Goal: Task Accomplishment & Management: Use online tool/utility

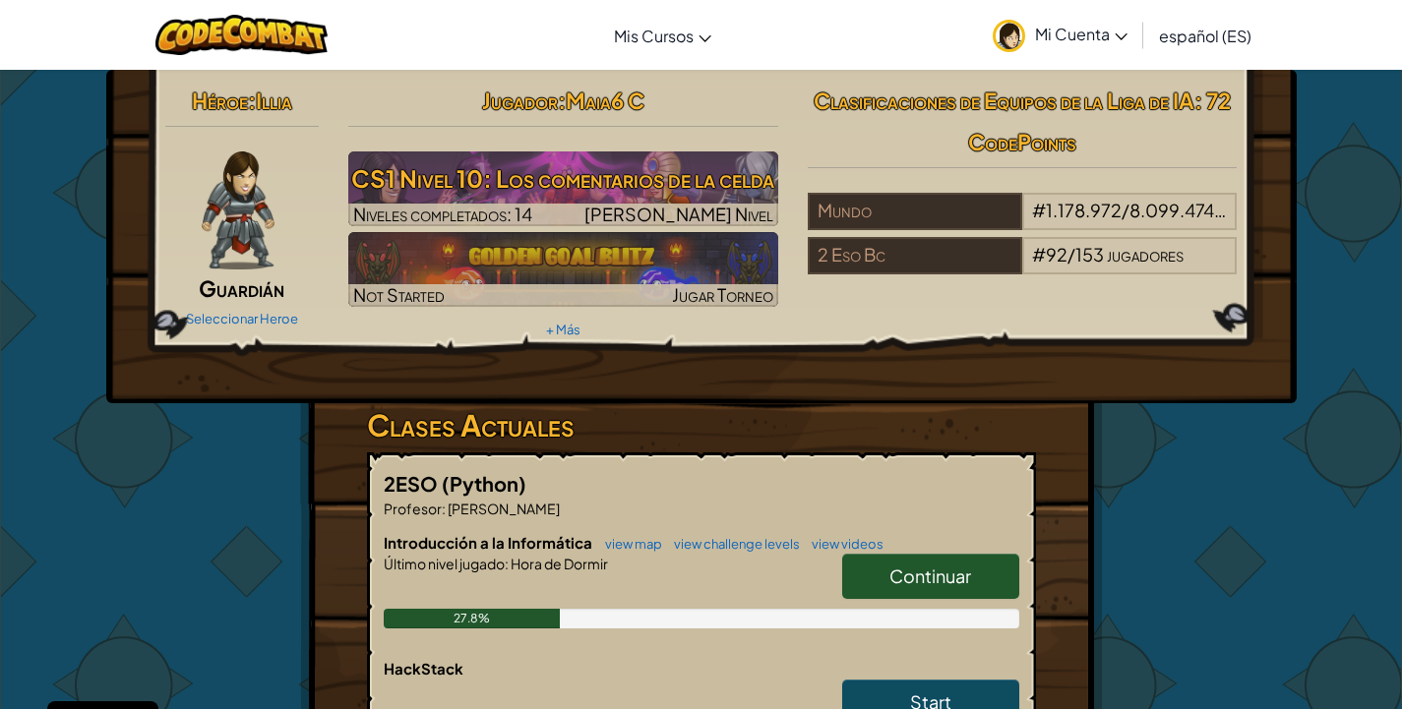
click at [933, 571] on span "Continuar" at bounding box center [930, 576] width 82 height 23
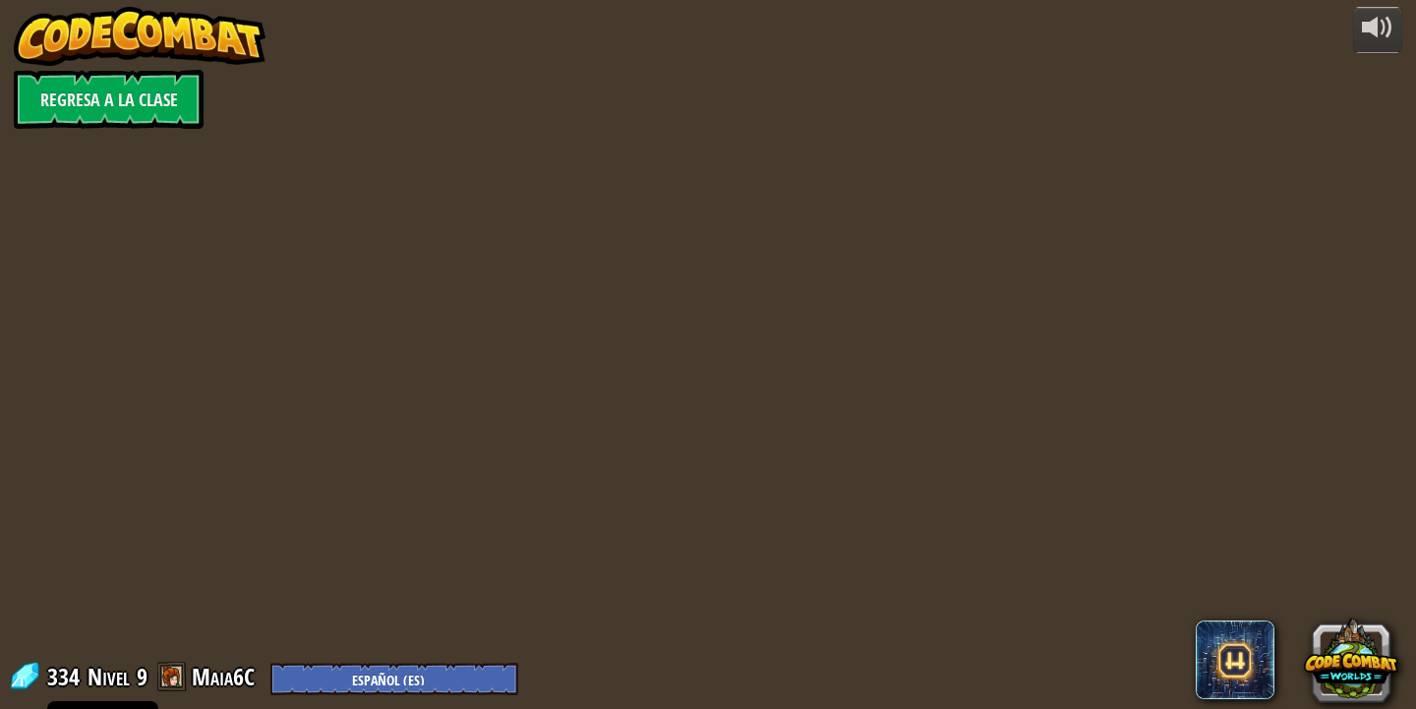
select select "es-ES"
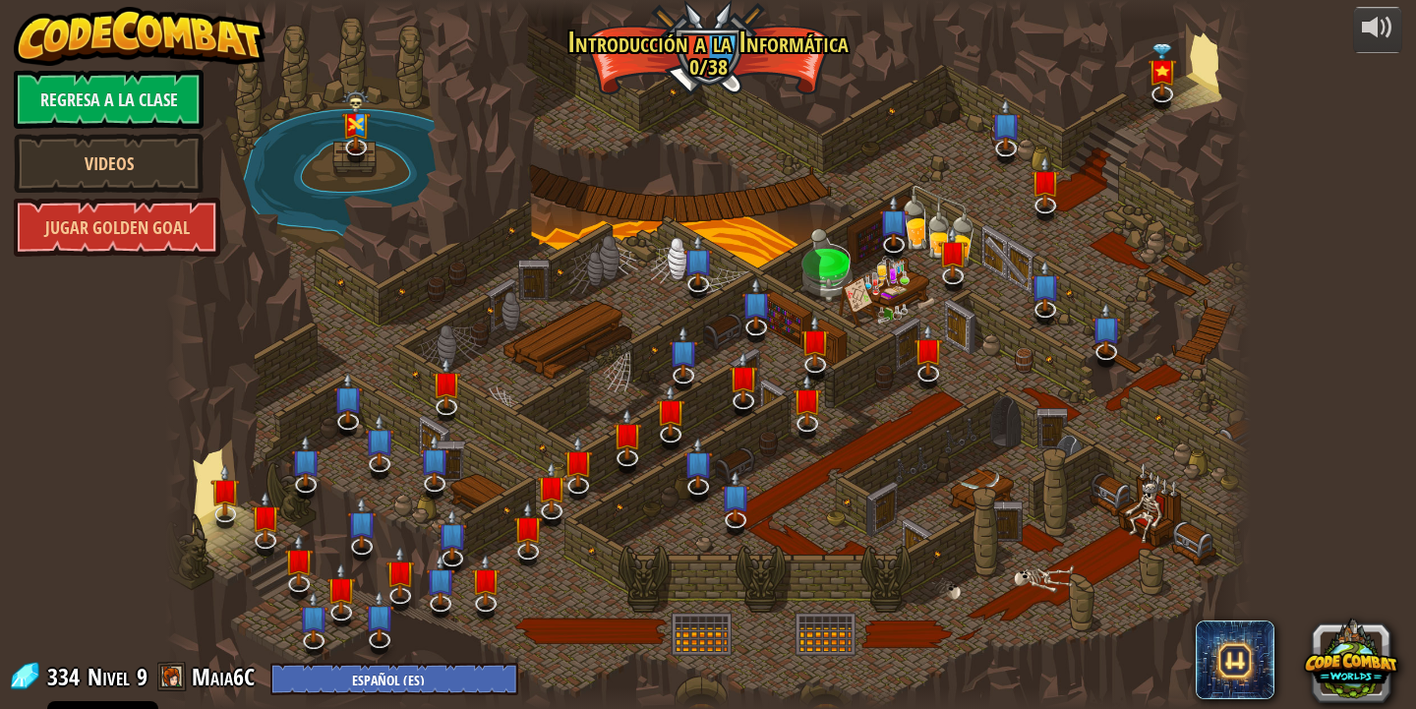
select select "es-ES"
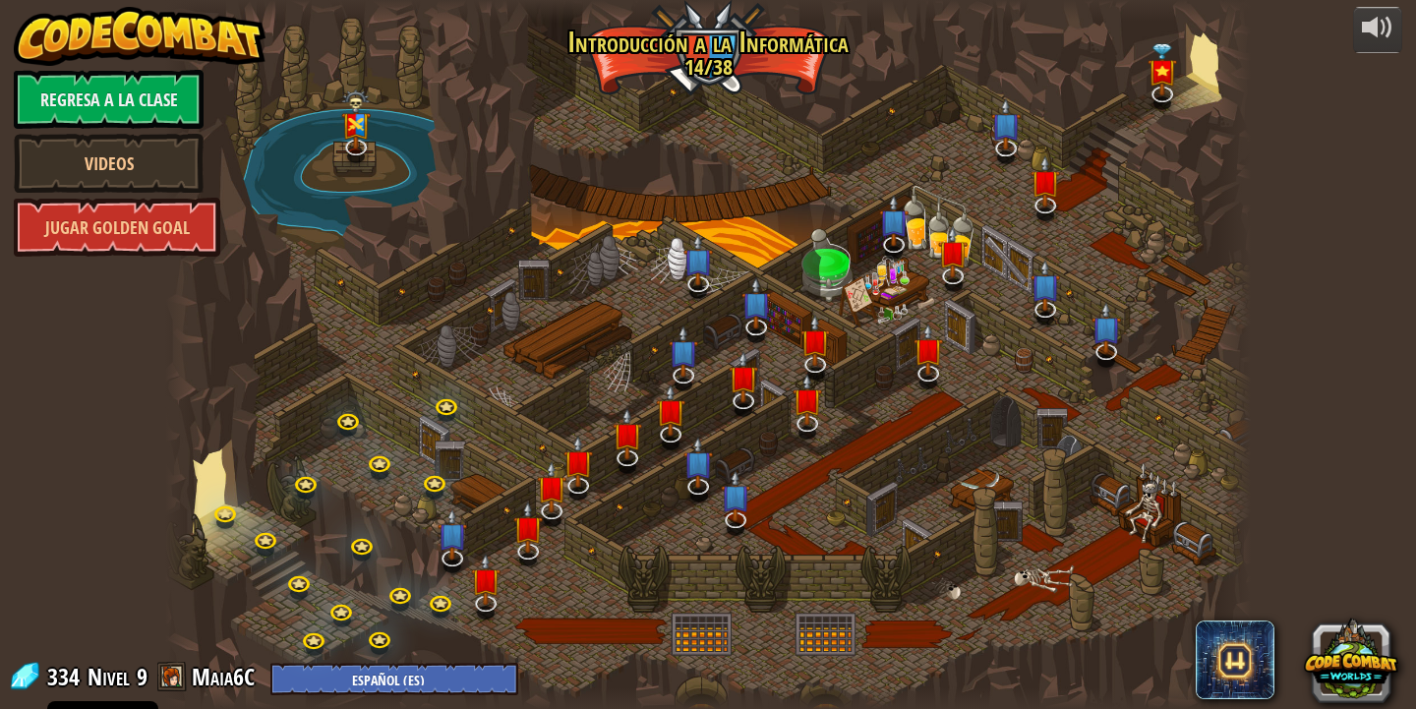
select select "es-ES"
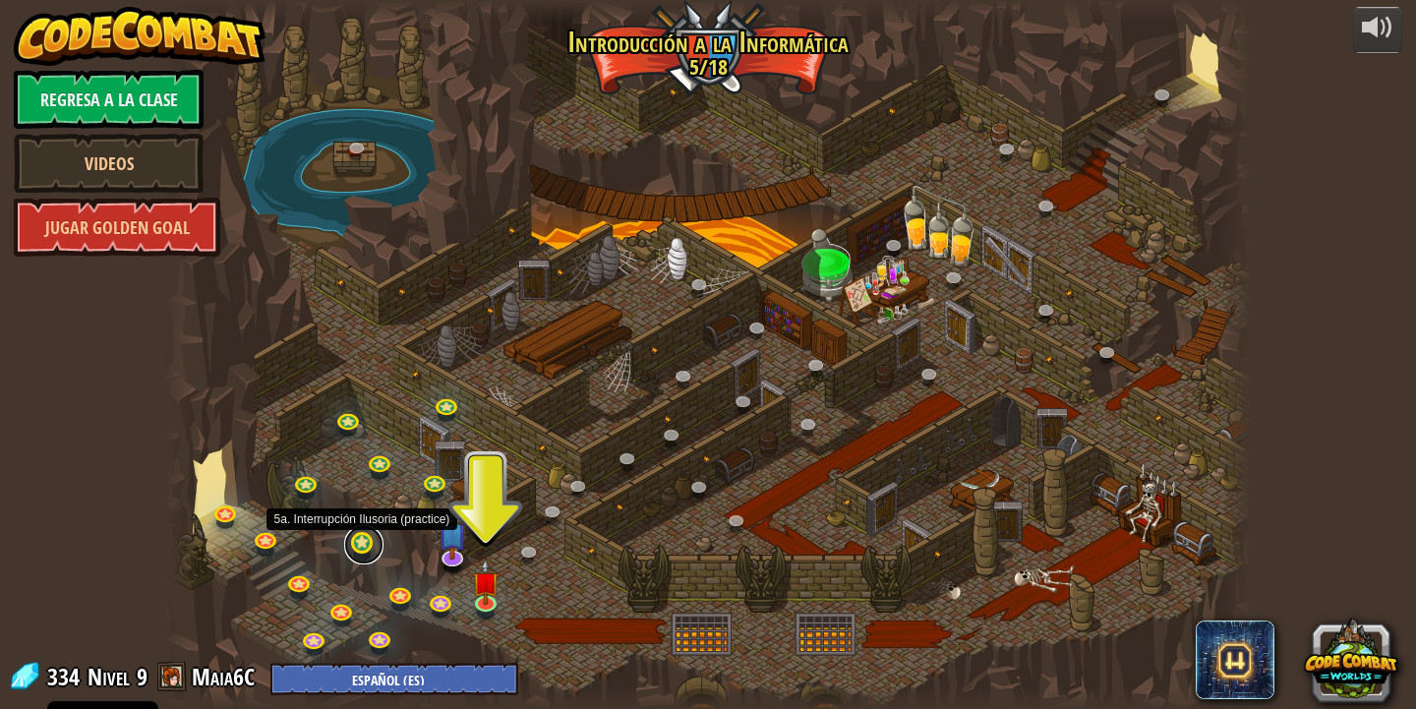
click at [355, 552] on link at bounding box center [363, 544] width 39 height 39
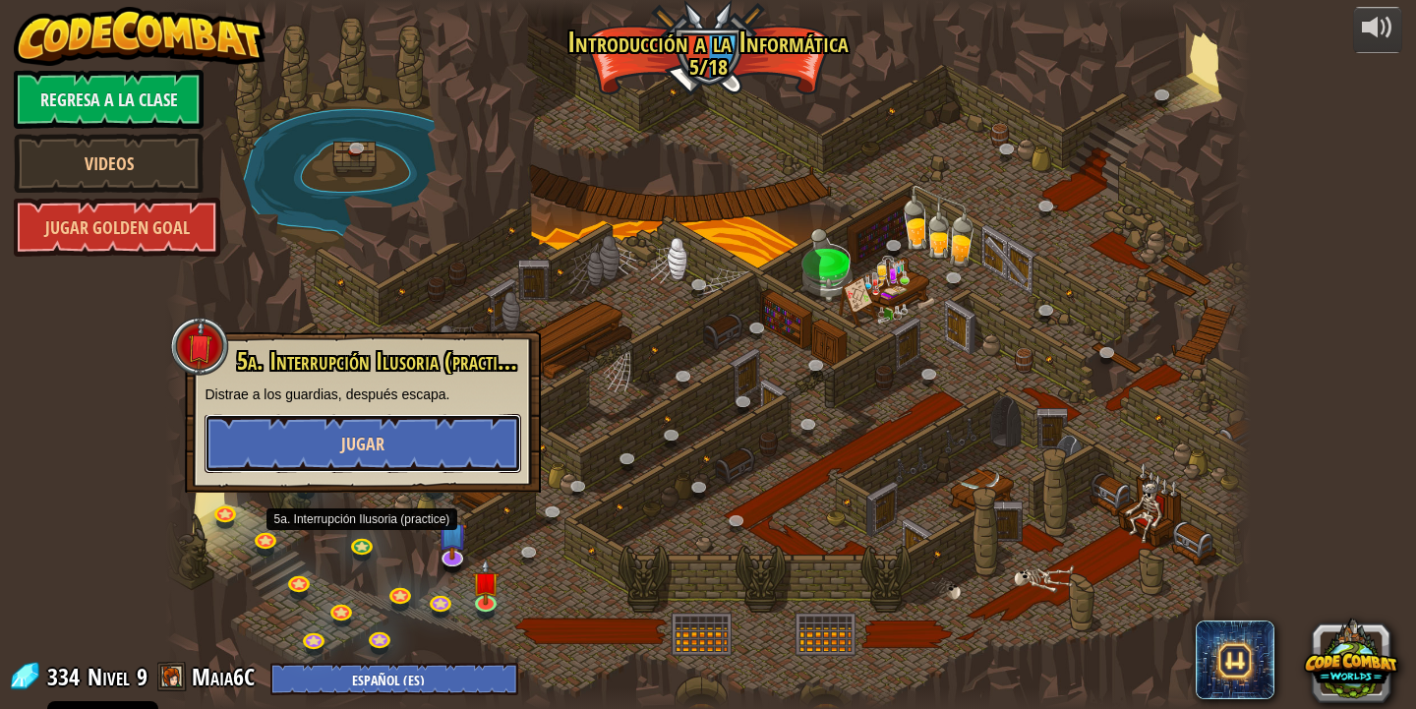
click at [384, 453] on span "Jugar" at bounding box center [362, 444] width 43 height 25
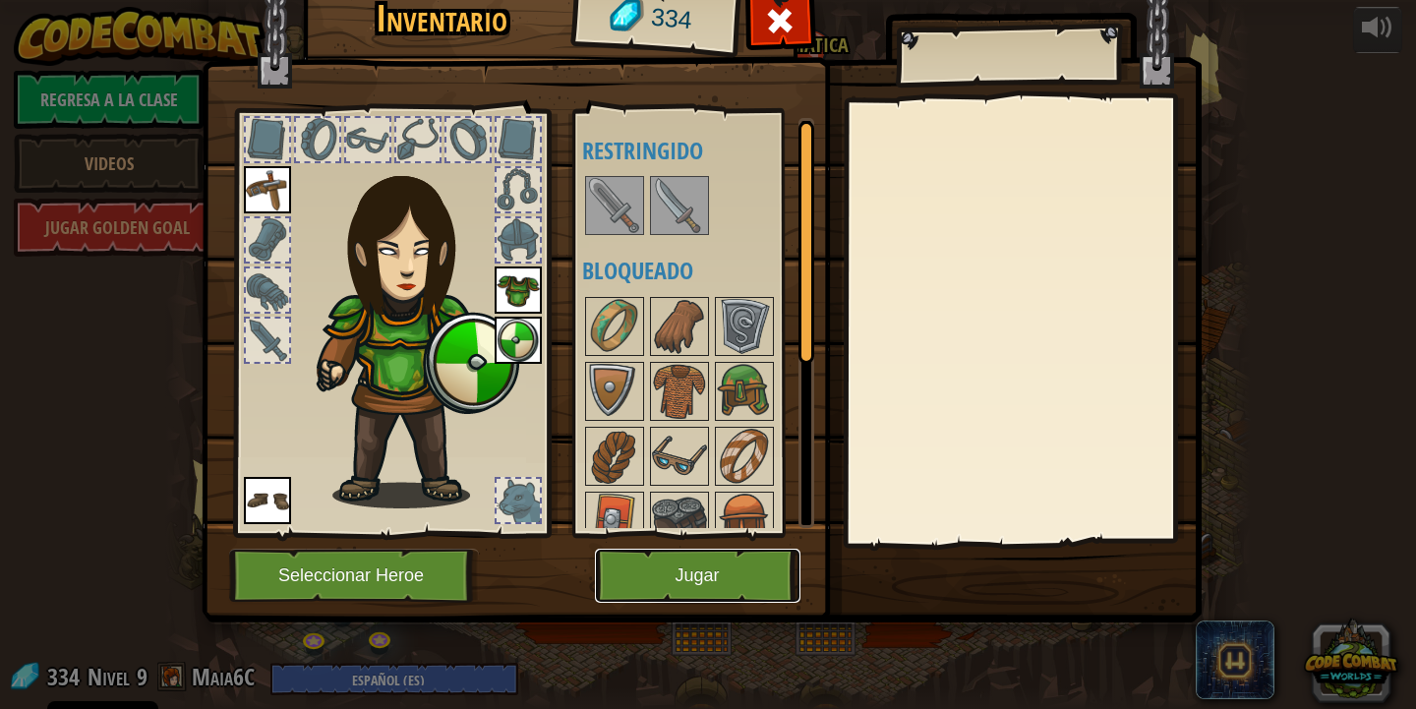
click at [704, 561] on button "Jugar" at bounding box center [698, 576] width 206 height 54
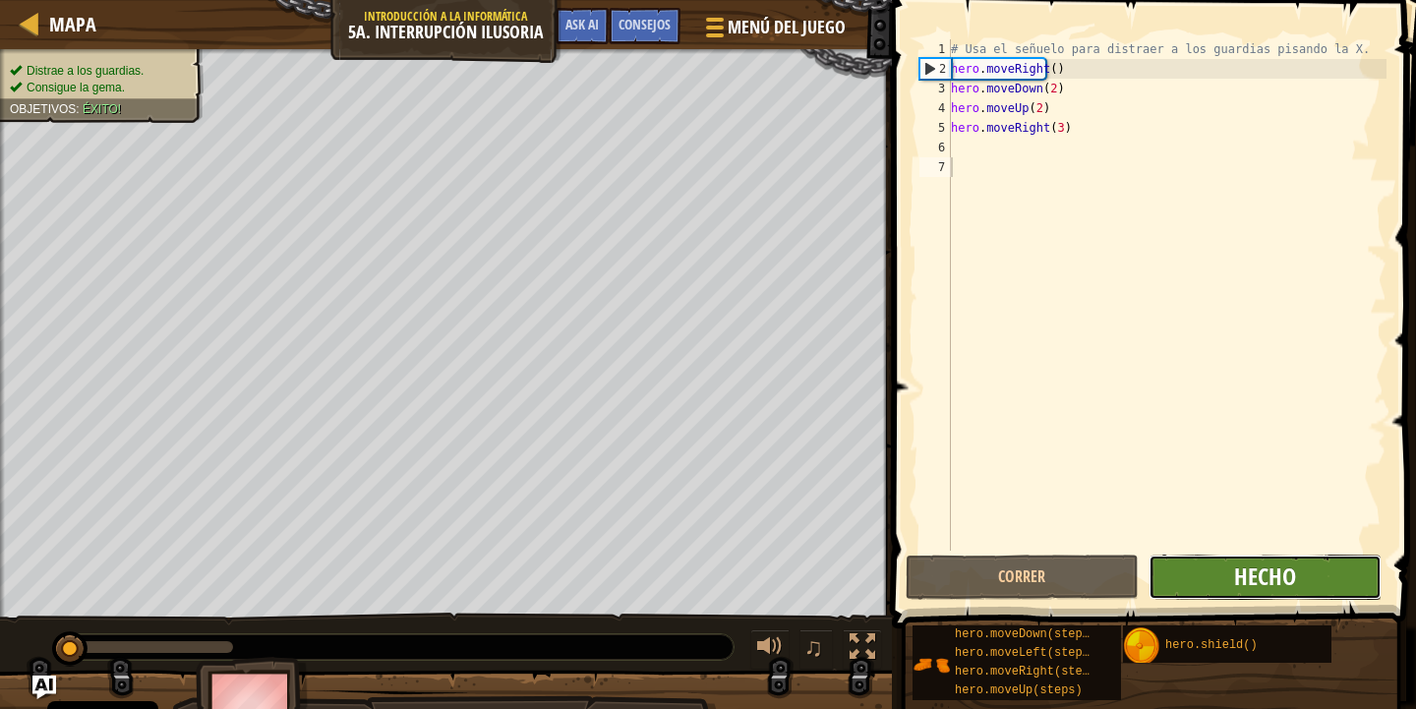
click at [1281, 583] on span "Hecho" at bounding box center [1265, 576] width 62 height 31
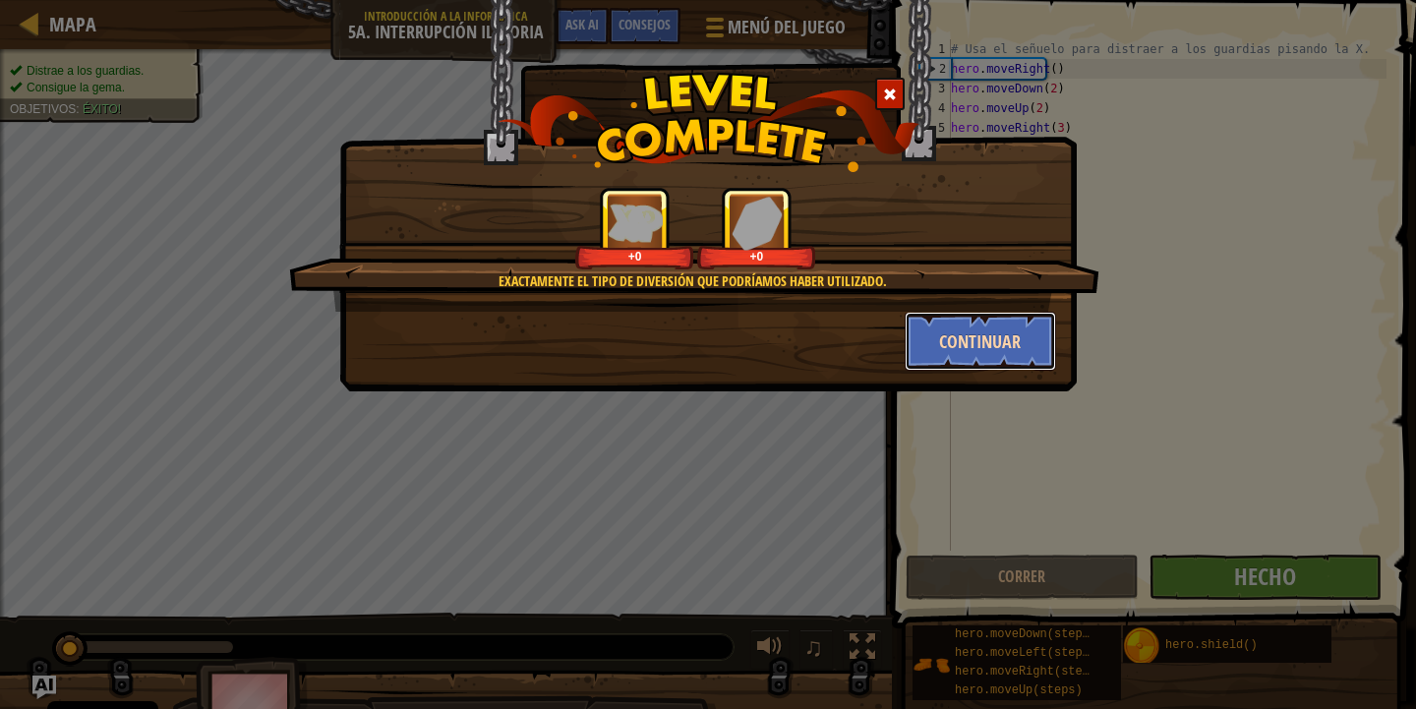
click at [932, 348] on button "Continuar" at bounding box center [981, 341] width 152 height 59
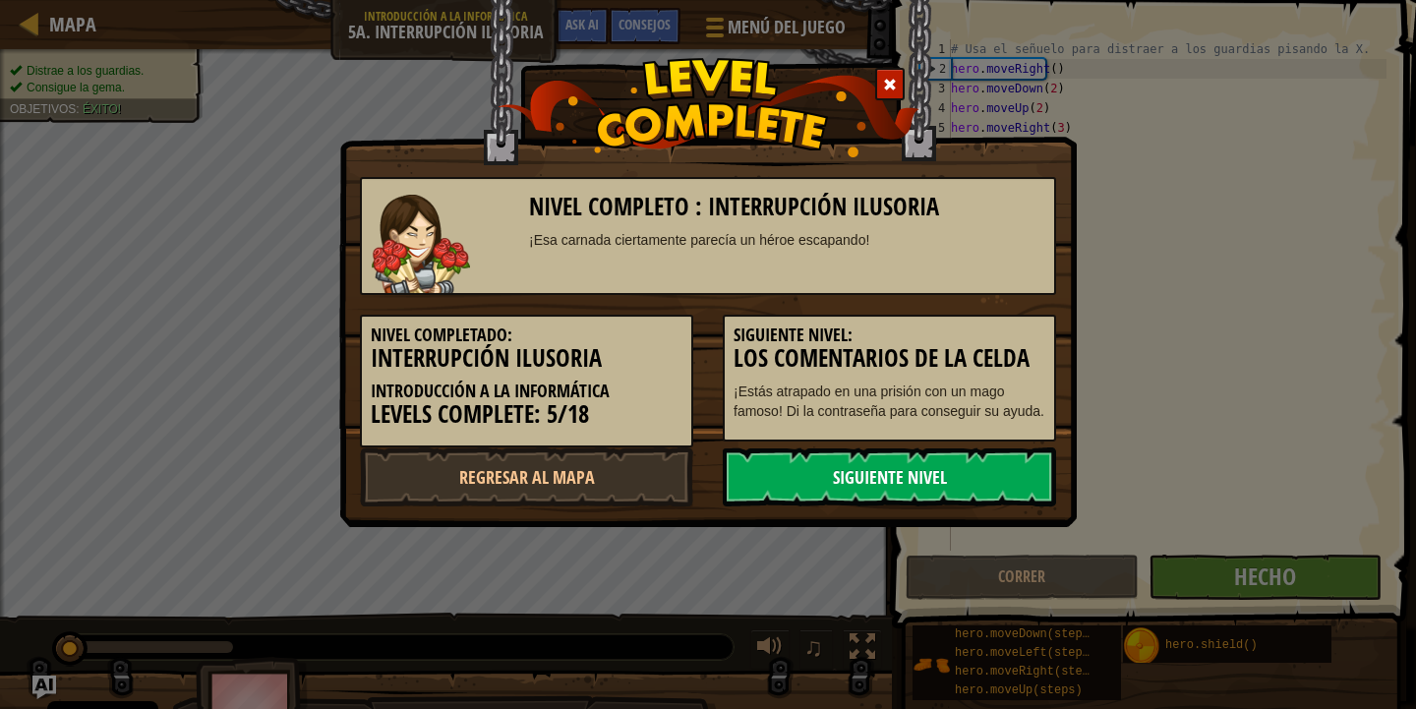
click at [829, 467] on link "Siguiente nivel" at bounding box center [889, 477] width 333 height 59
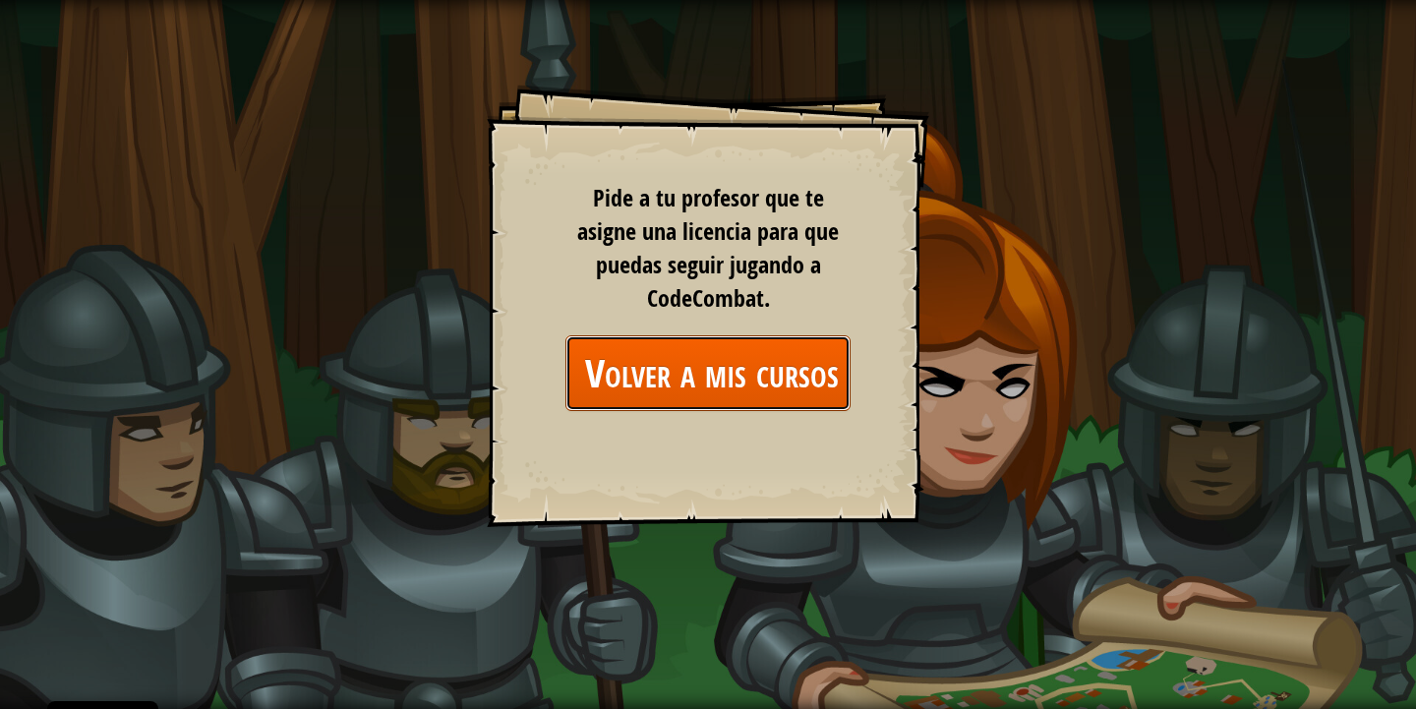
click at [623, 373] on link "Volver a mis cursos" at bounding box center [708, 373] width 285 height 76
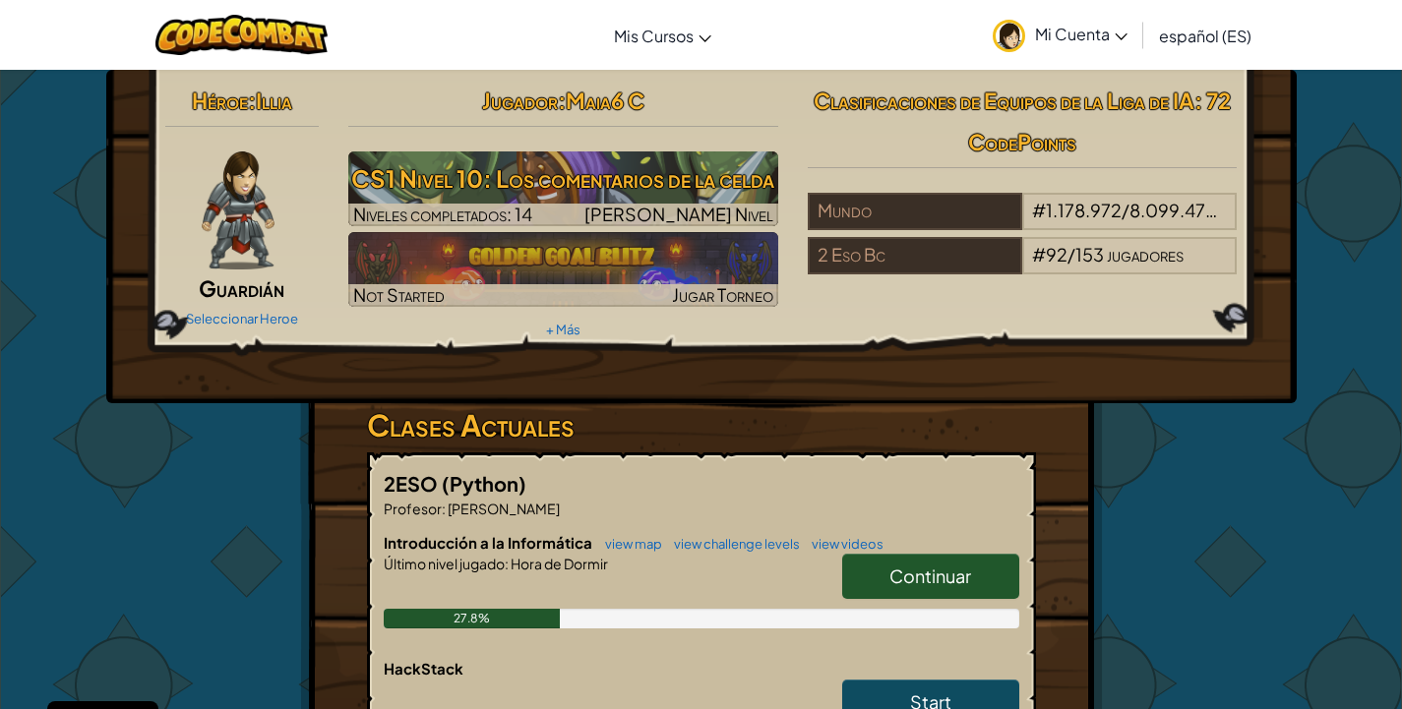
click at [918, 570] on span "Continuar" at bounding box center [930, 576] width 82 height 23
select select "es-ES"
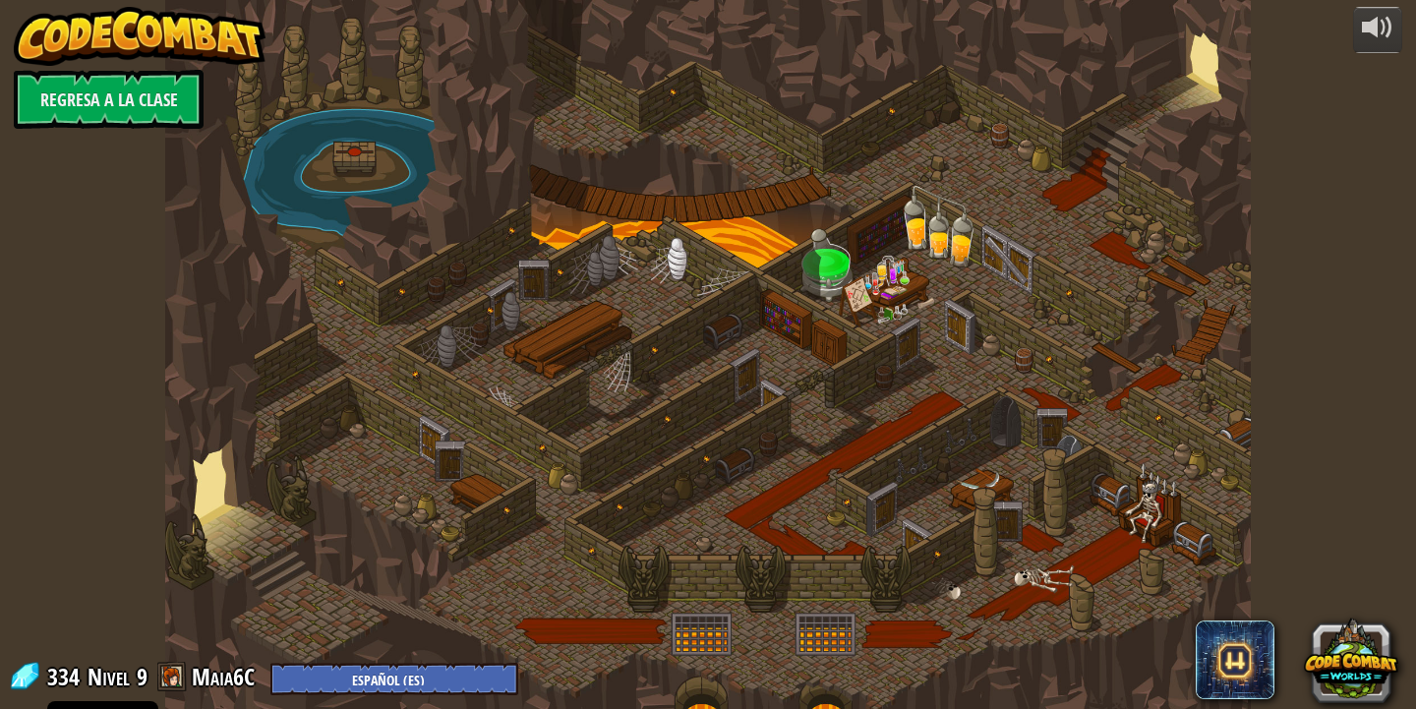
select select "es-ES"
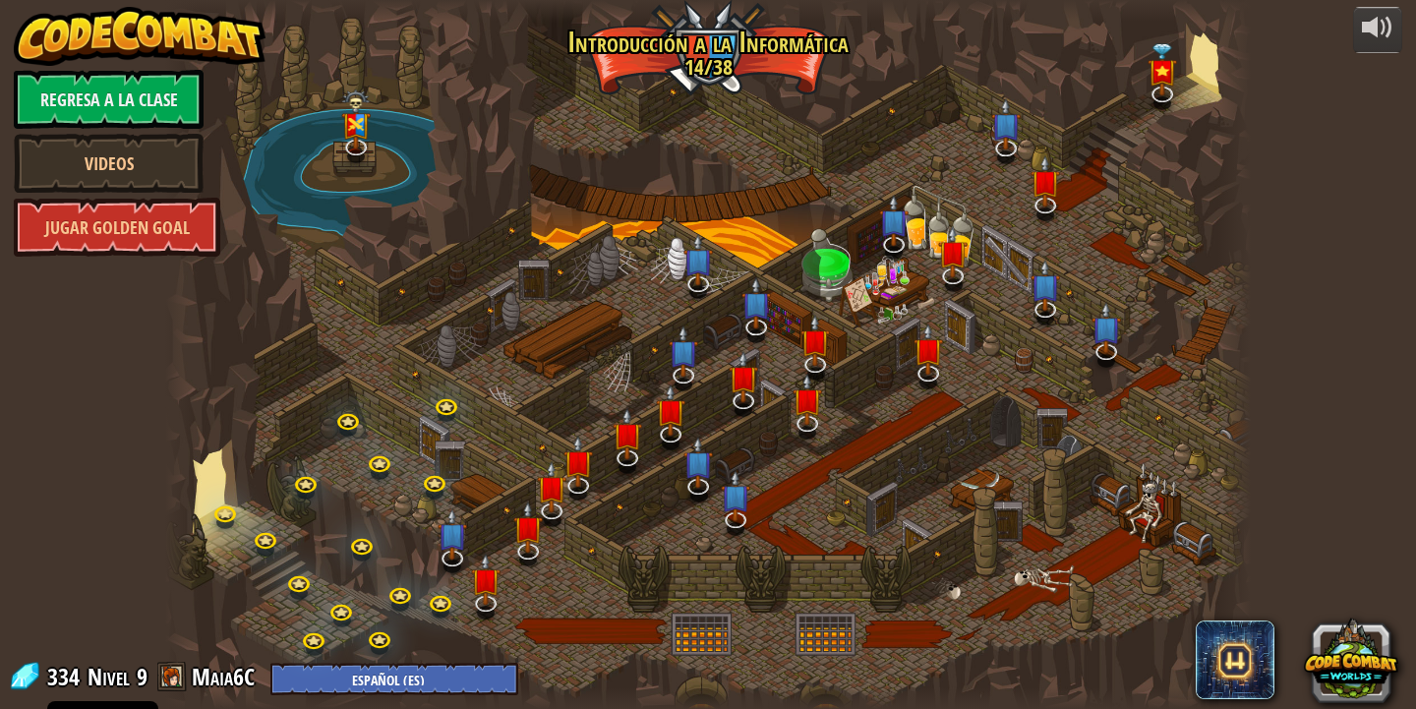
select select "es-ES"
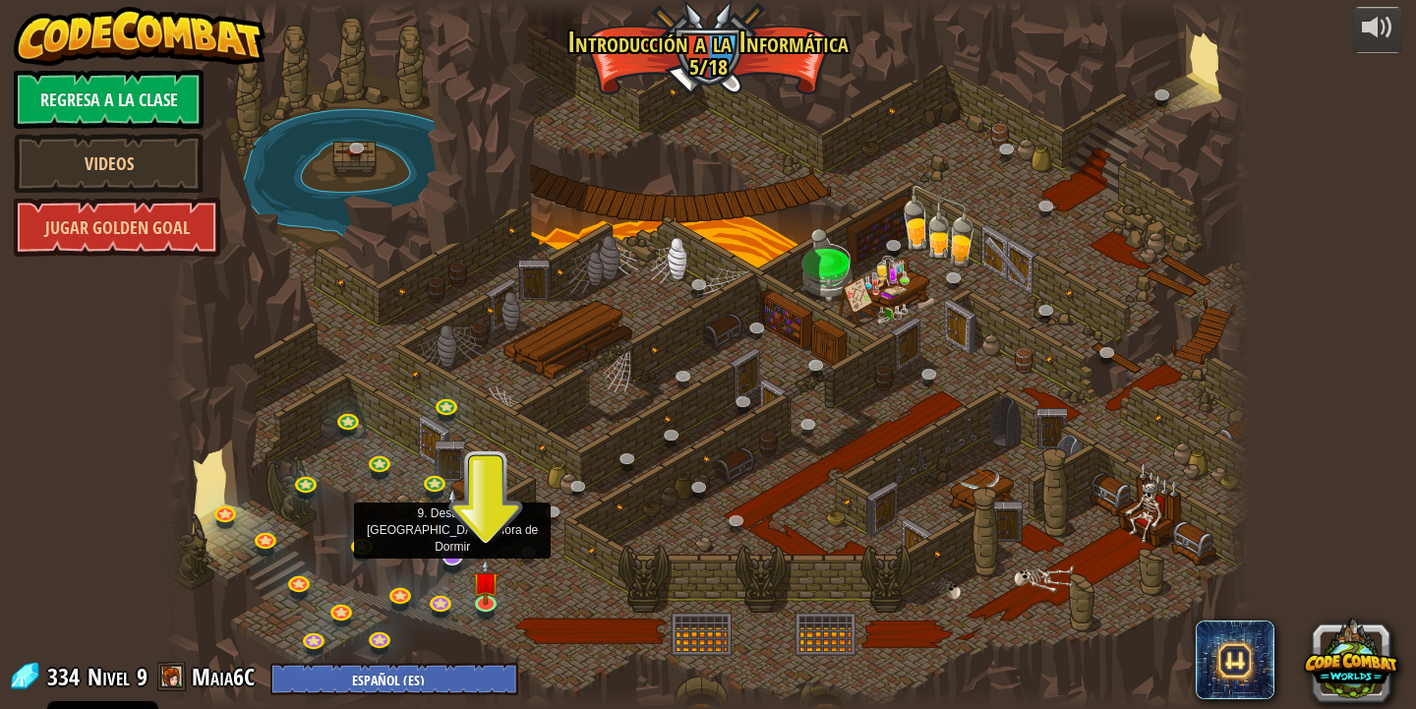
click at [457, 537] on img at bounding box center [453, 521] width 30 height 69
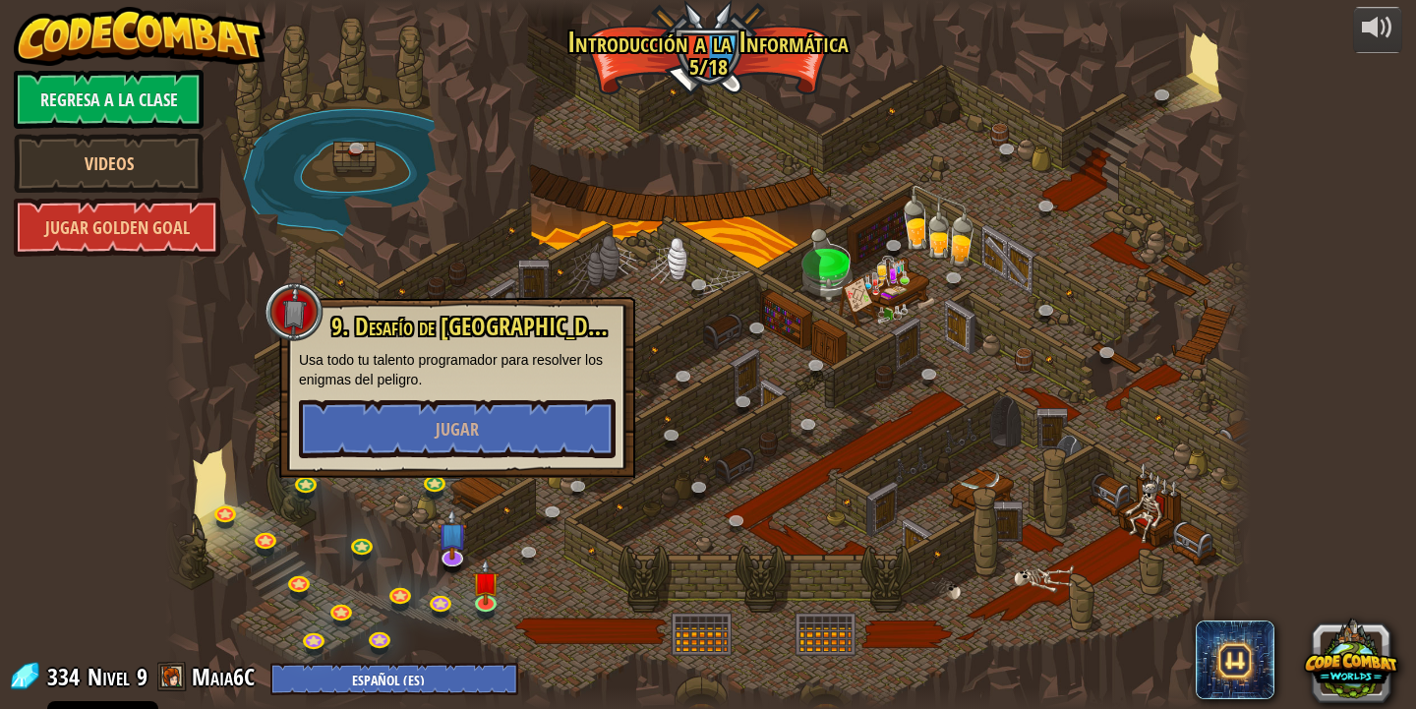
click at [927, 636] on div at bounding box center [707, 354] width 1085 height 709
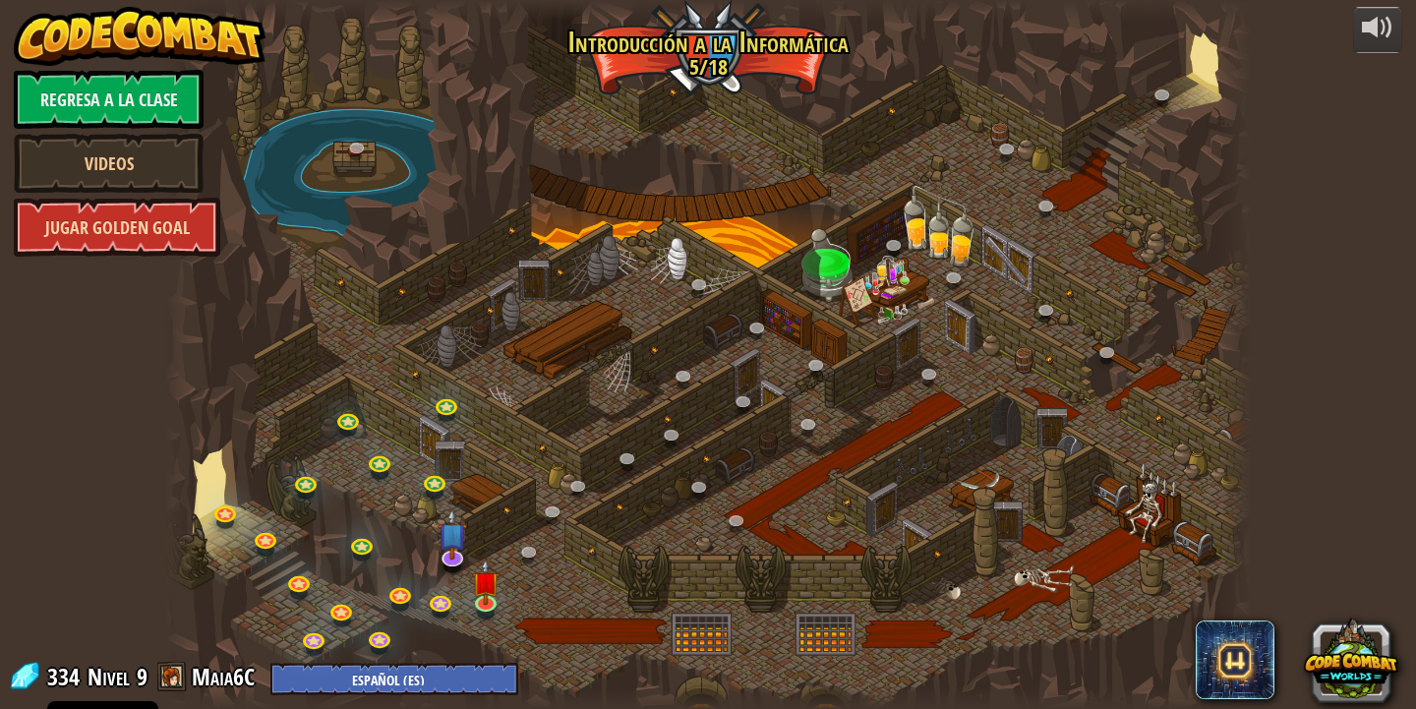
click at [182, 210] on link "Jugar Golden Goal" at bounding box center [117, 227] width 207 height 59
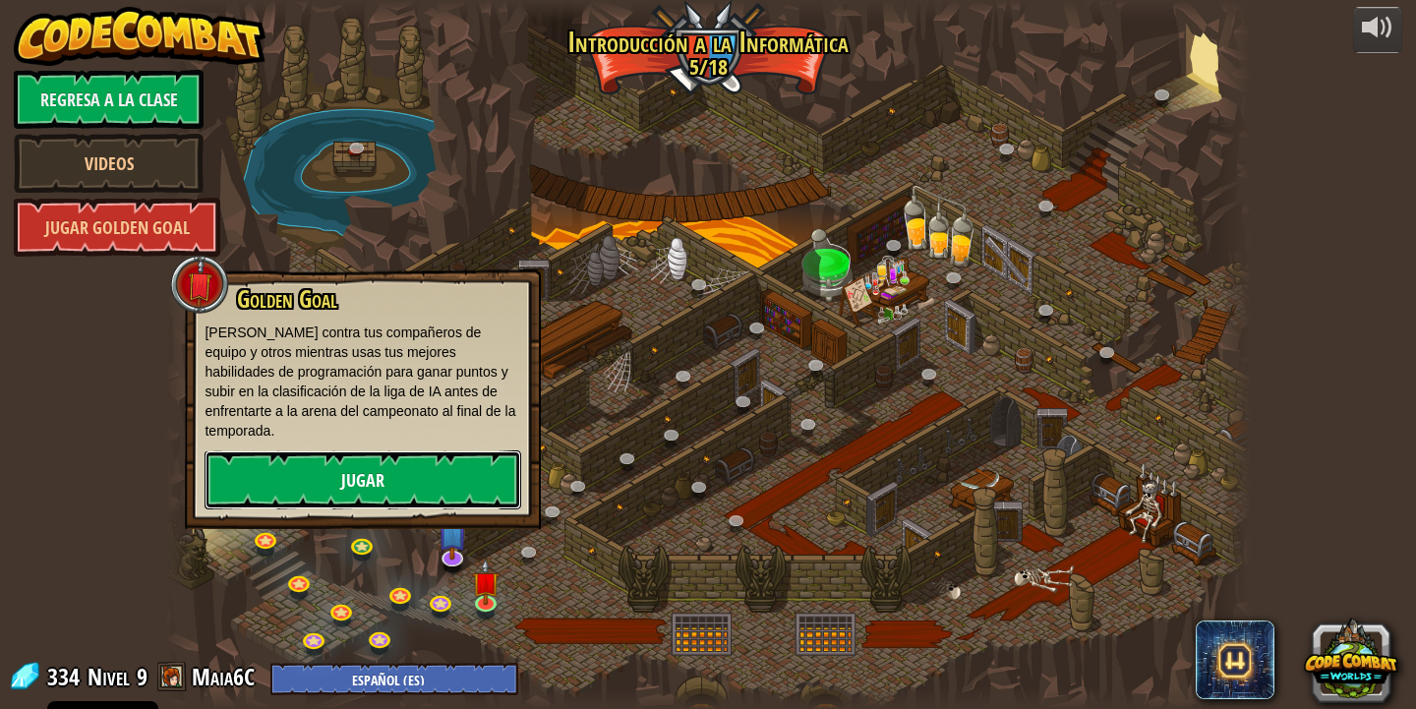
click at [353, 456] on link "Jugar" at bounding box center [363, 479] width 317 height 59
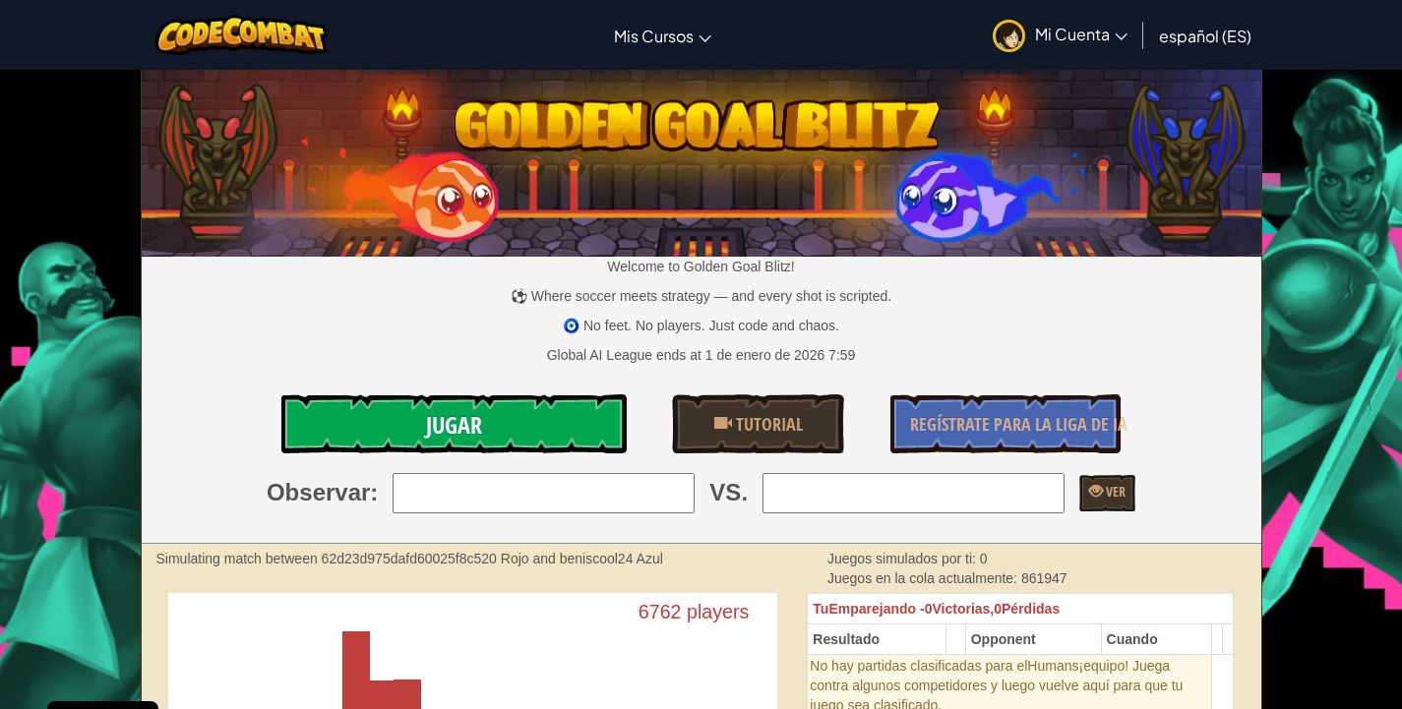
click at [430, 433] on span "Jugar" at bounding box center [454, 424] width 56 height 31
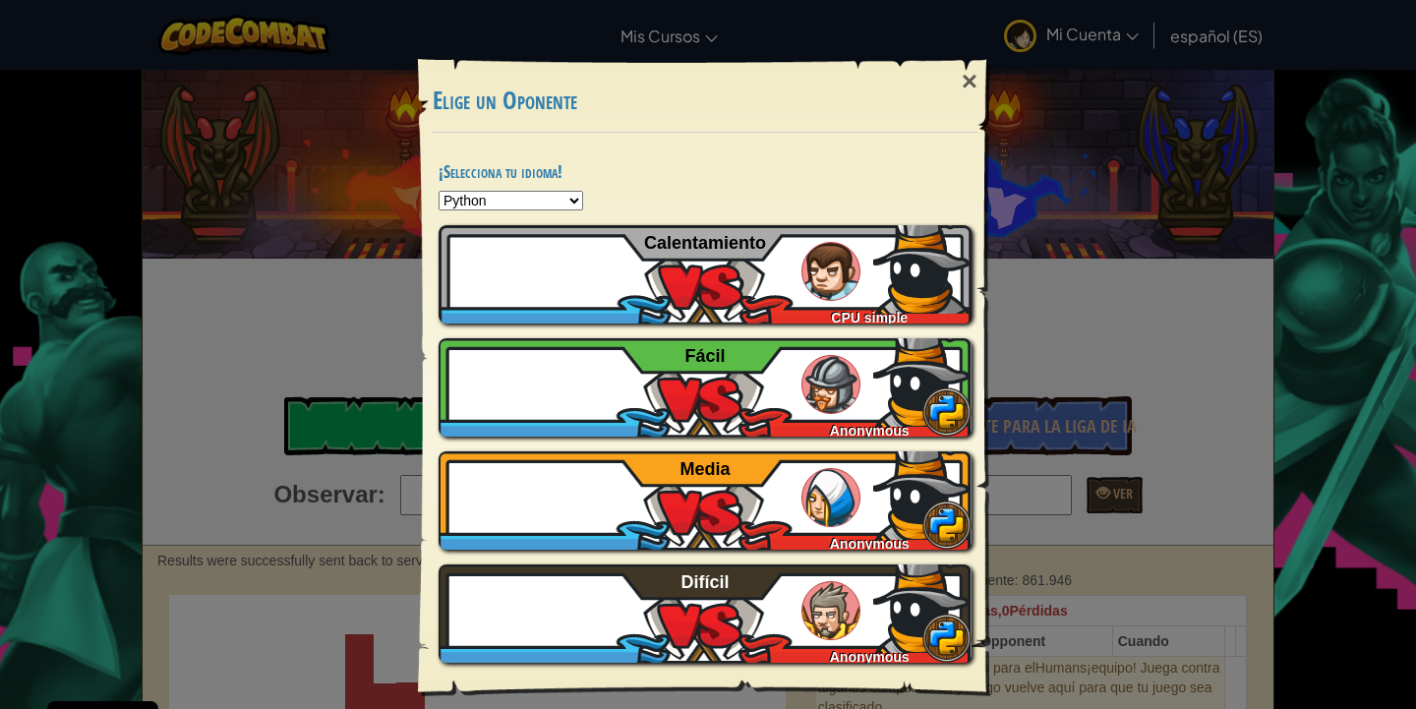
drag, startPoint x: 496, startPoint y: 206, endPoint x: 644, endPoint y: 197, distance: 148.8
click at [644, 197] on div "Python JavaScript CoffeeScript Lua C++ Java (Experimental)" at bounding box center [705, 201] width 533 height 20
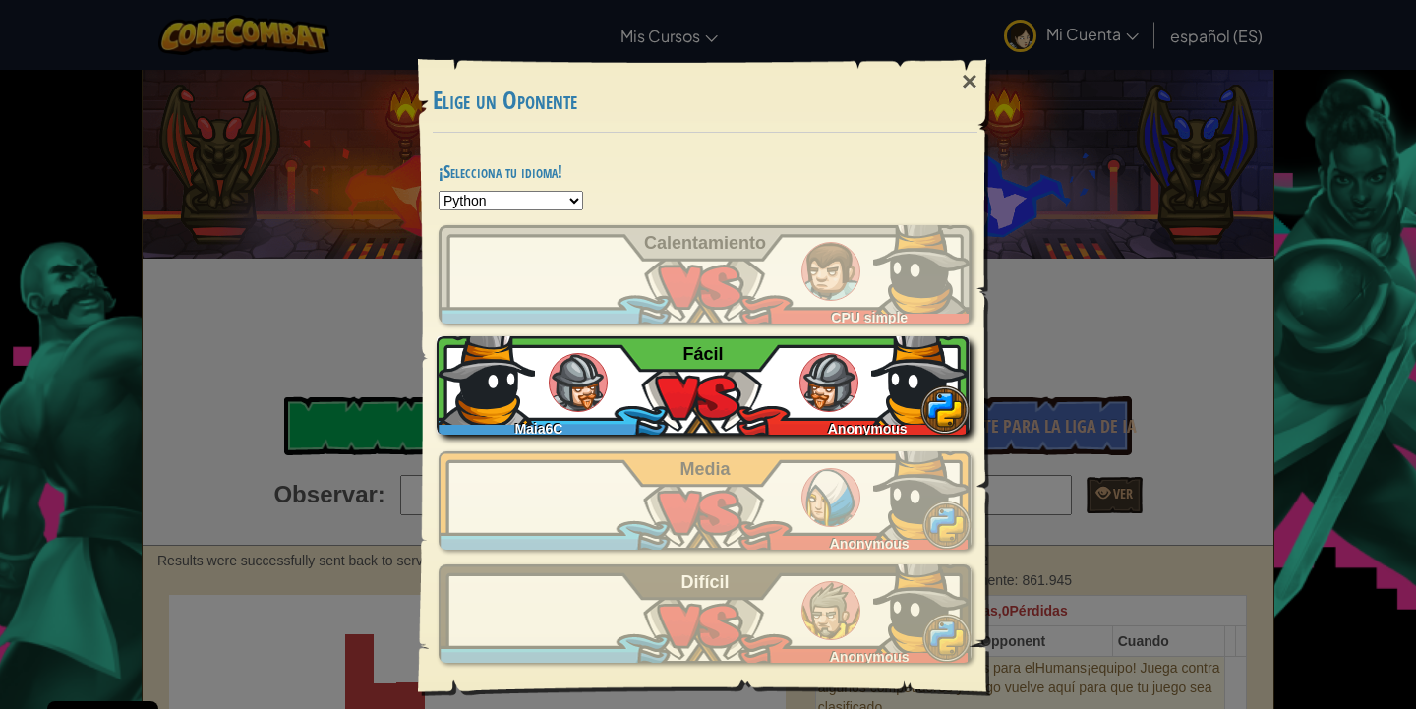
click at [784, 390] on div "Maia6C Anonymous Fácil" at bounding box center [703, 385] width 533 height 98
